Goal: Find contact information: Find contact information

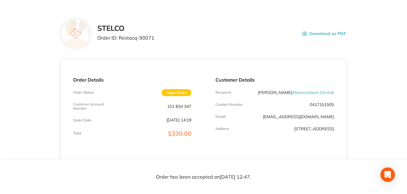
scroll to position [30, 0]
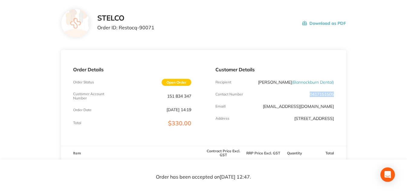
drag, startPoint x: 336, startPoint y: 93, endPoint x: 307, endPoint y: 93, distance: 28.1
click at [307, 93] on div "Customer Details Recipient [PERSON_NAME] ( Bannockburn Dental ) Contact Number …" at bounding box center [274, 98] width 142 height 96
copy p "0417151505"
drag, startPoint x: 336, startPoint y: 105, endPoint x: 262, endPoint y: 106, distance: 74.3
click at [262, 106] on div "Customer Details Recipient Jason Allsopp ( Bannockburn Dental ) Contact Number …" at bounding box center [274, 98] width 142 height 96
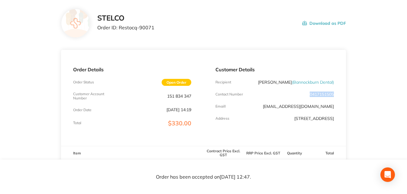
copy link "orders@bannockburndental.com.au"
